Goal: Task Accomplishment & Management: Use online tool/utility

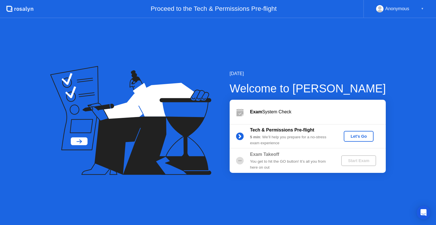
click at [359, 136] on div "Let's Go" at bounding box center [358, 136] width 25 height 5
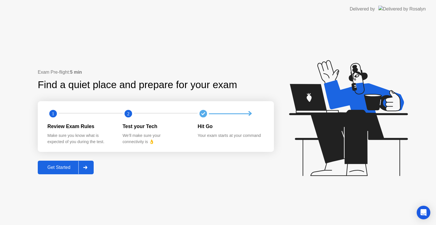
click at [62, 169] on div "Get Started" at bounding box center [58, 167] width 39 height 5
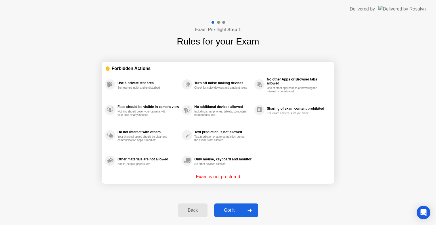
click at [235, 209] on div "Got it" at bounding box center [229, 210] width 27 height 5
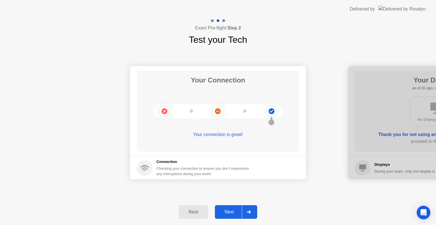
click at [236, 210] on div "Next" at bounding box center [228, 212] width 25 height 5
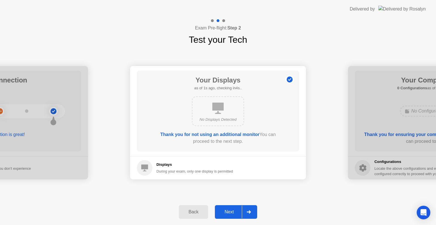
click at [236, 210] on div "Next" at bounding box center [228, 212] width 25 height 5
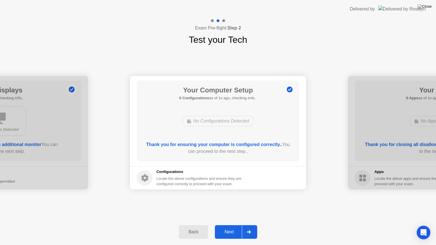
click at [241, 225] on button "Next" at bounding box center [236, 232] width 42 height 14
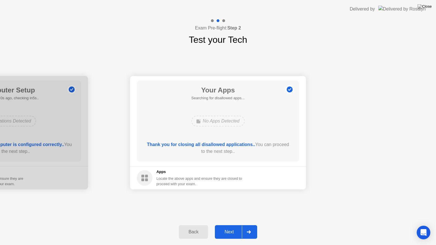
click at [241, 225] on button "Next" at bounding box center [236, 232] width 42 height 14
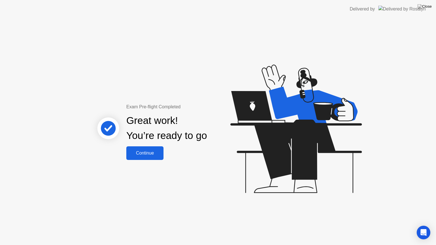
click at [154, 155] on div "Continue" at bounding box center [145, 153] width 34 height 5
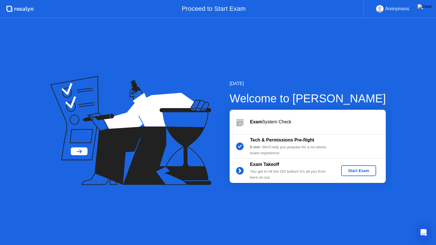
click at [362, 174] on button "Start Exam" at bounding box center [358, 170] width 35 height 11
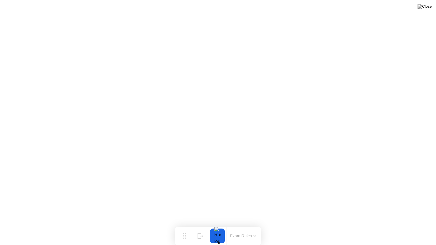
click at [244, 225] on button "Exam Rules" at bounding box center [243, 235] width 30 height 5
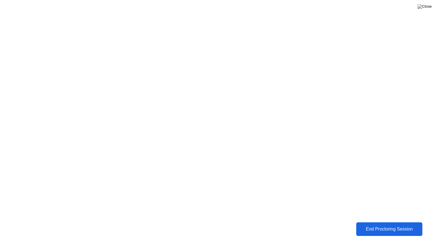
click at [369, 225] on button "End Proctoring Session" at bounding box center [389, 229] width 66 height 14
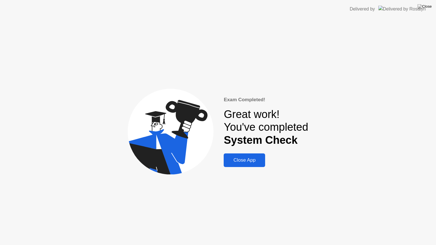
click at [251, 159] on div "Close App" at bounding box center [244, 160] width 38 height 6
